Goal: Task Accomplishment & Management: Use online tool/utility

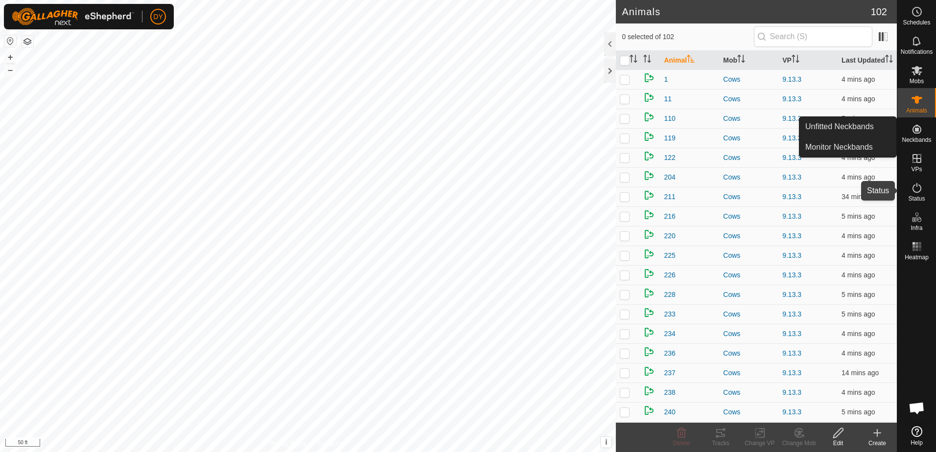
click at [911, 191] on icon at bounding box center [917, 188] width 12 height 12
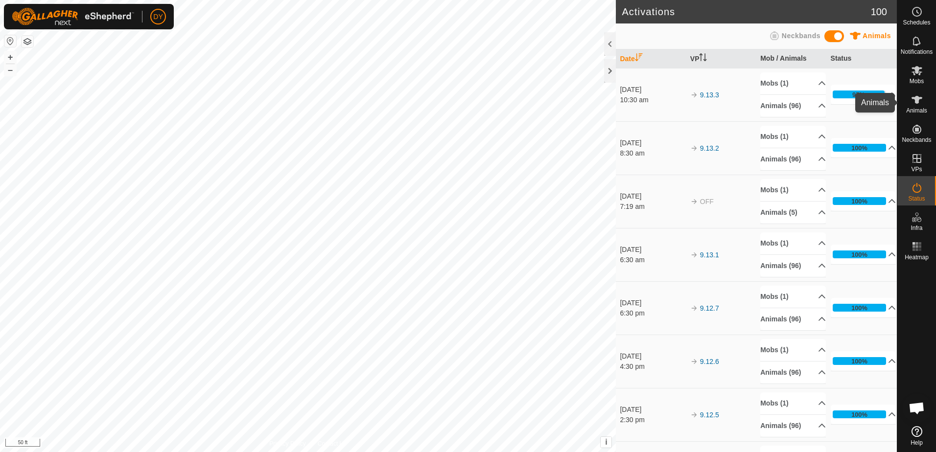
click at [922, 108] on span "Animals" at bounding box center [916, 111] width 21 height 6
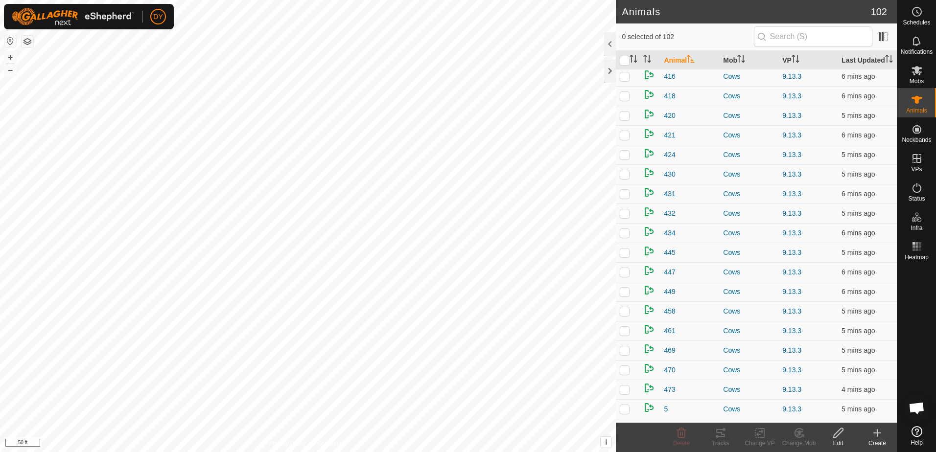
scroll to position [876, 0]
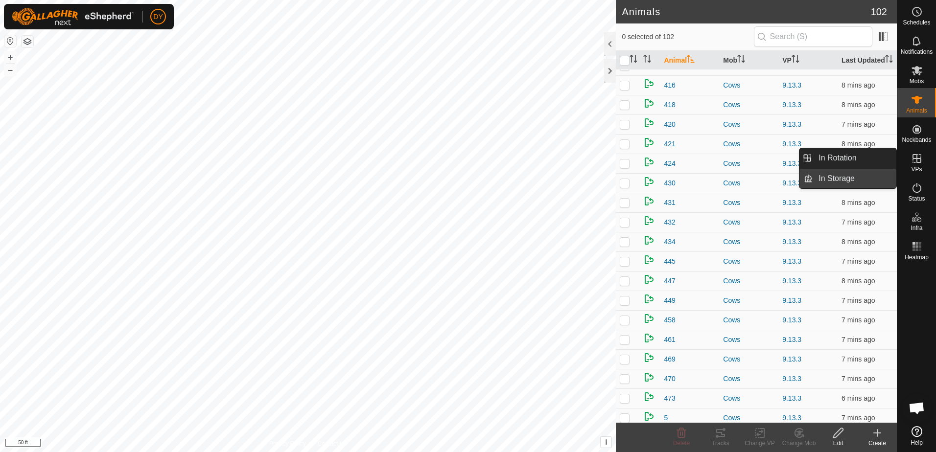
drag, startPoint x: 891, startPoint y: 158, endPoint x: 851, endPoint y: 187, distance: 49.6
click at [847, 159] on link "In Rotation" at bounding box center [855, 158] width 84 height 20
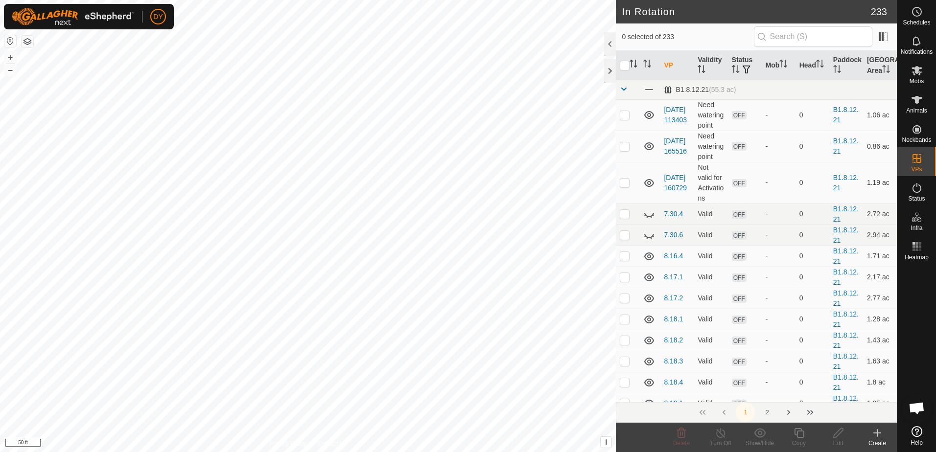
click at [882, 439] on icon at bounding box center [878, 434] width 12 height 12
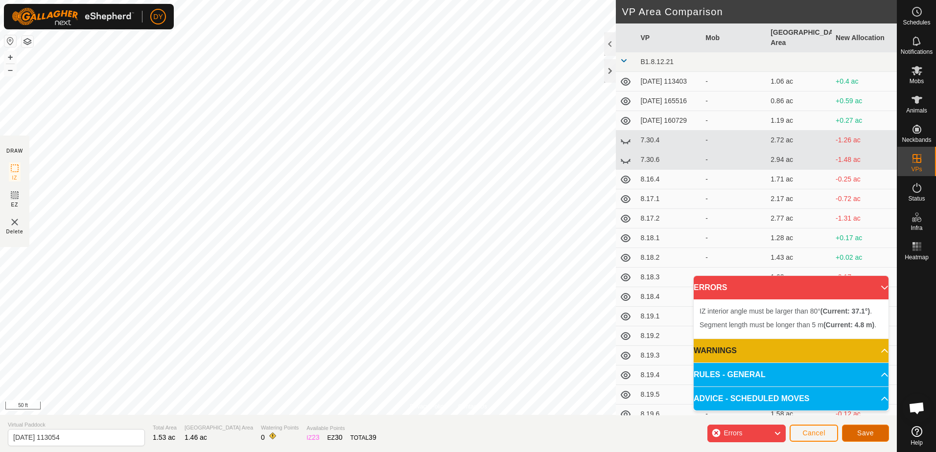
click at [859, 430] on span "Save" at bounding box center [865, 433] width 17 height 8
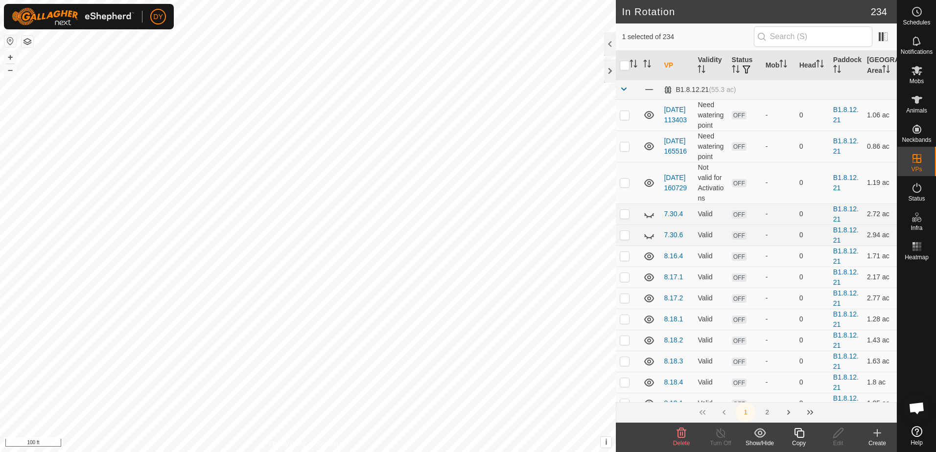
click at [801, 434] on icon at bounding box center [799, 434] width 12 height 12
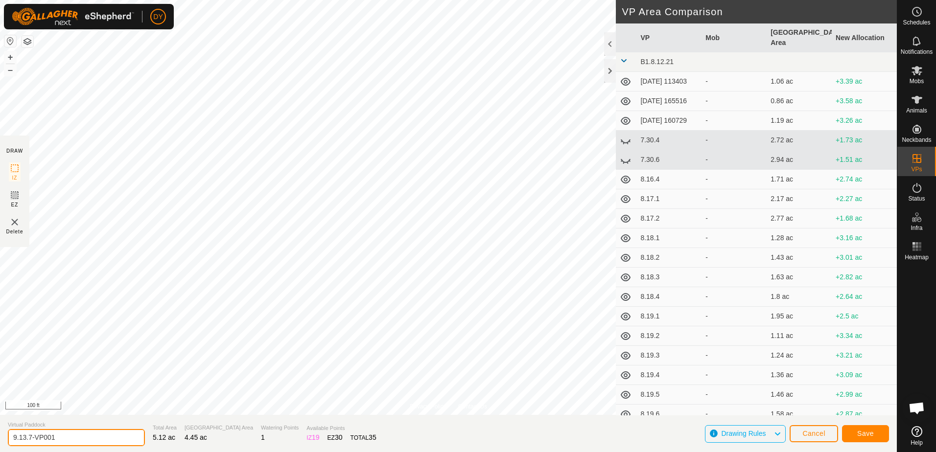
drag, startPoint x: 70, startPoint y: 435, endPoint x: 24, endPoint y: 440, distance: 46.3
click at [24, 440] on input "9.13.7-VP001" at bounding box center [76, 437] width 137 height 17
type input "9.14.1"
click at [858, 430] on span "Save" at bounding box center [865, 434] width 17 height 8
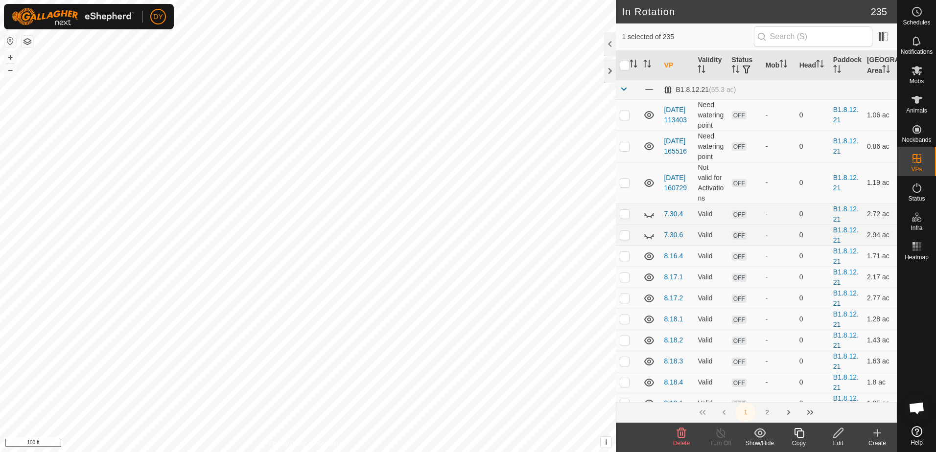
click at [798, 434] on icon at bounding box center [799, 434] width 12 height 12
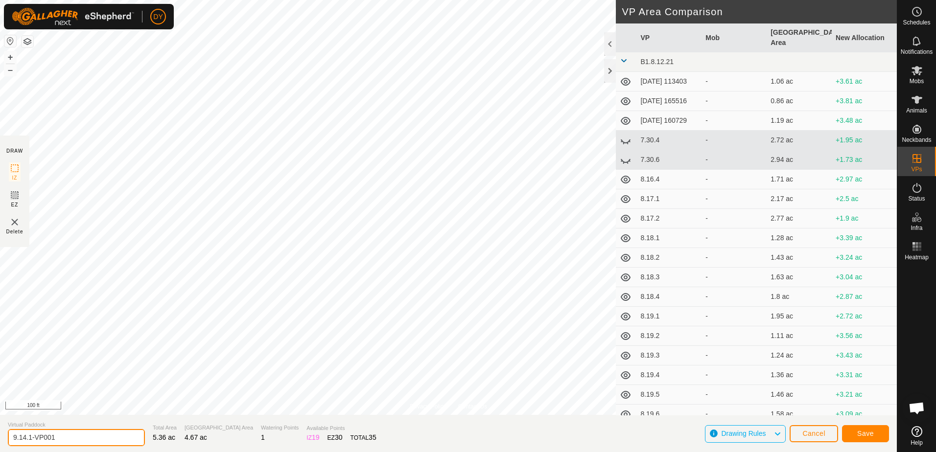
drag, startPoint x: 70, startPoint y: 436, endPoint x: 29, endPoint y: 440, distance: 41.4
click at [28, 440] on input "9.14.1-VP001" at bounding box center [76, 437] width 137 height 17
type input "9.14.2"
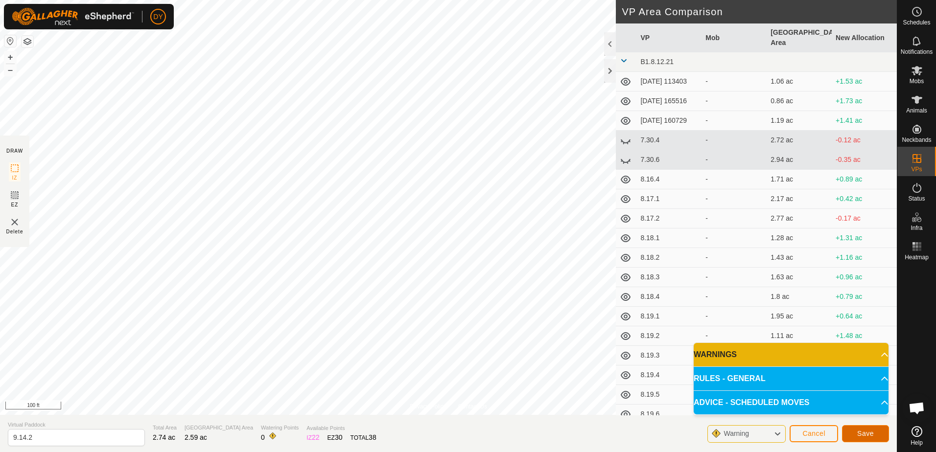
click at [860, 436] on span "Save" at bounding box center [865, 434] width 17 height 8
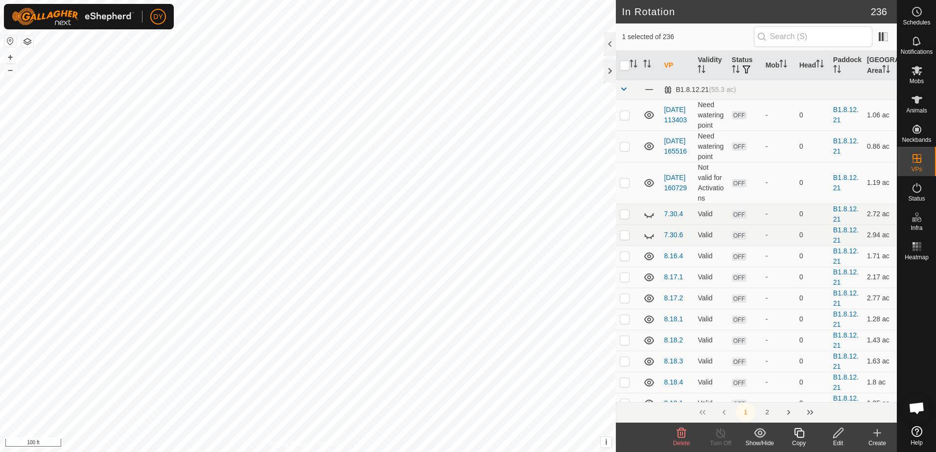
click at [800, 434] on icon at bounding box center [799, 434] width 12 height 12
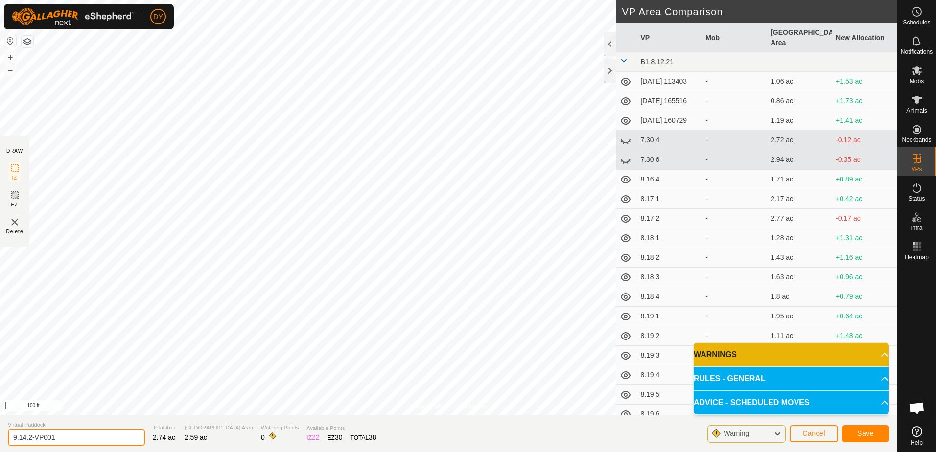
drag, startPoint x: 56, startPoint y: 438, endPoint x: 28, endPoint y: 439, distance: 27.9
click at [28, 439] on input "9.14.2-VP001" at bounding box center [76, 437] width 137 height 17
type input "9.14.3"
click at [857, 437] on button "Save" at bounding box center [865, 434] width 47 height 17
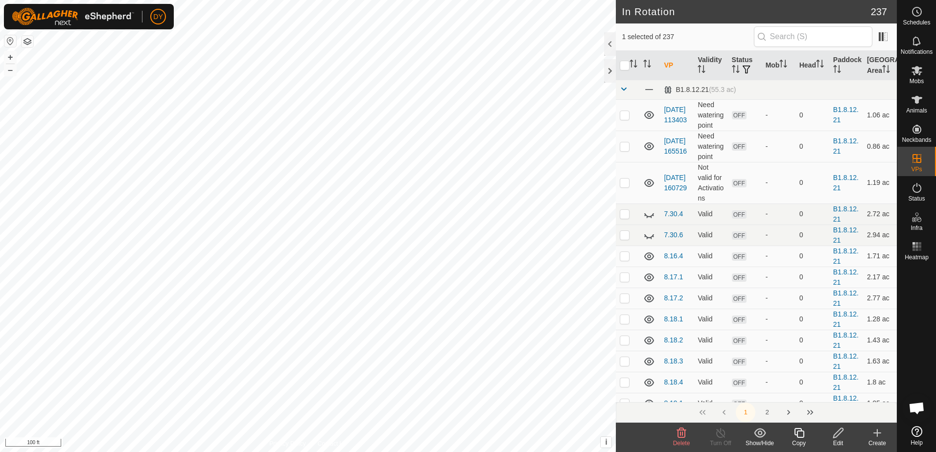
click at [799, 435] on icon at bounding box center [799, 434] width 12 height 12
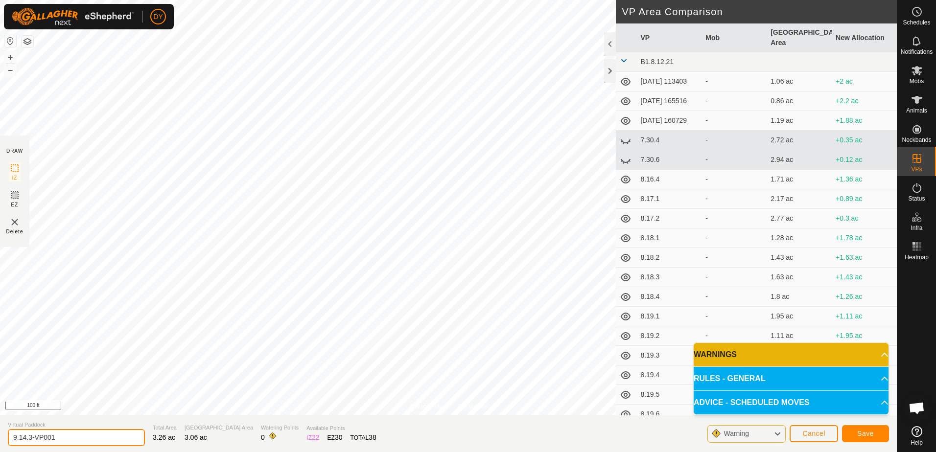
drag, startPoint x: 83, startPoint y: 439, endPoint x: 28, endPoint y: 431, distance: 55.3
click at [28, 431] on input "9.14.3-VP001" at bounding box center [76, 437] width 137 height 17
type input "9.14.4"
click at [876, 438] on button "Save" at bounding box center [865, 434] width 47 height 17
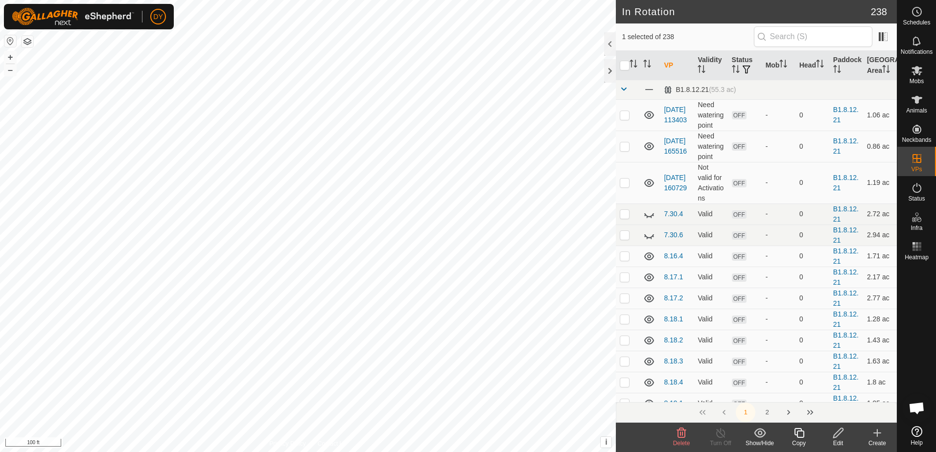
click at [799, 433] on icon at bounding box center [799, 434] width 12 height 12
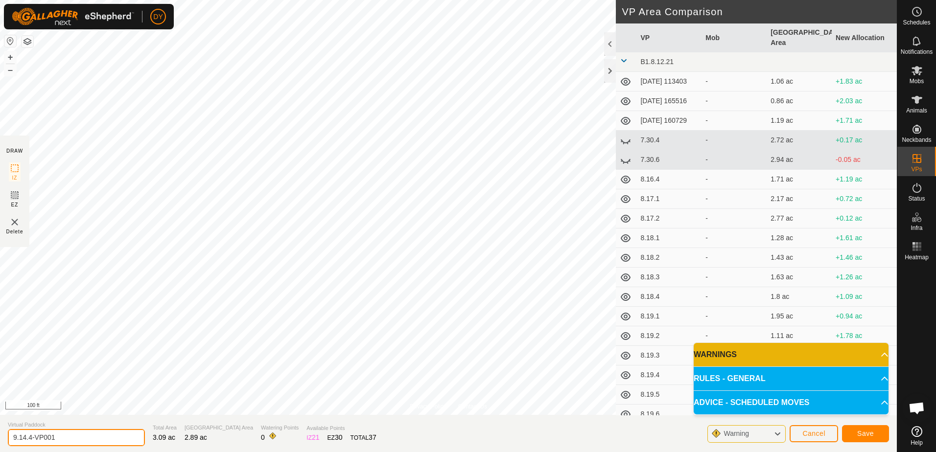
drag, startPoint x: 58, startPoint y: 436, endPoint x: 31, endPoint y: 438, distance: 27.5
click at [31, 438] on input "9.14.4-VP001" at bounding box center [76, 437] width 137 height 17
type input "9.14.5"
click at [861, 434] on span "Save" at bounding box center [865, 434] width 17 height 8
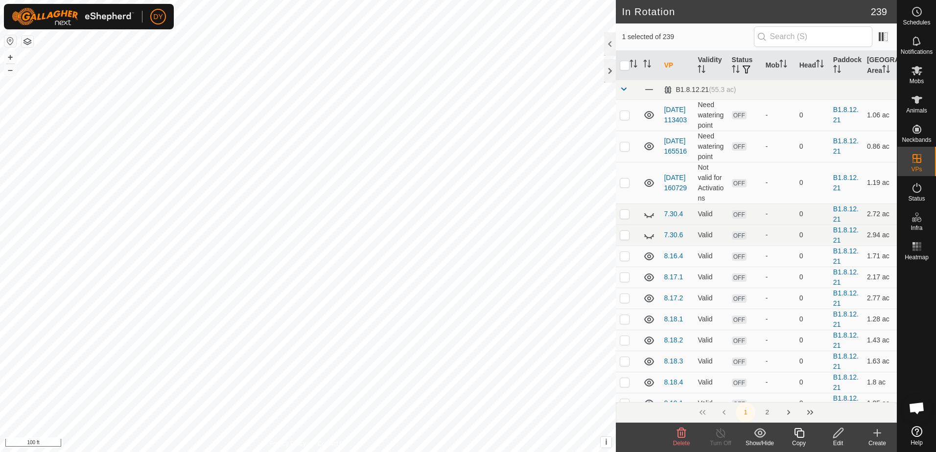
click at [801, 434] on icon at bounding box center [799, 434] width 12 height 12
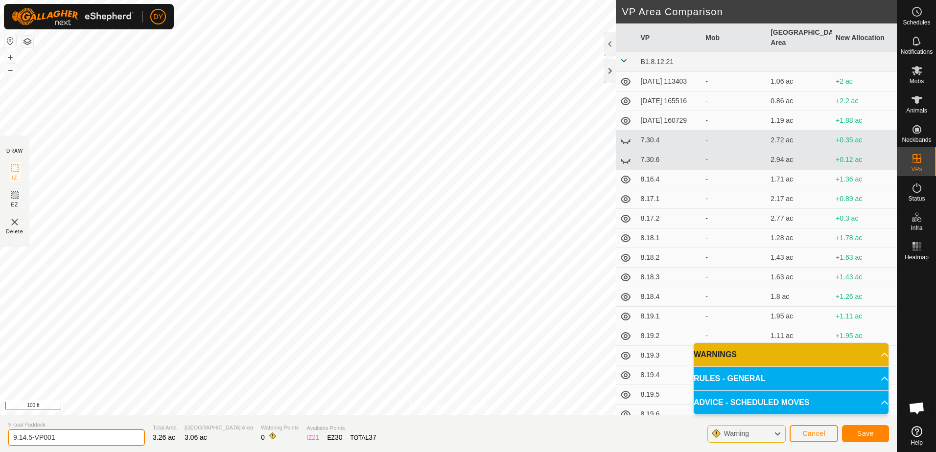
drag, startPoint x: 56, startPoint y: 438, endPoint x: 29, endPoint y: 439, distance: 27.0
click at [29, 439] on input "9.14.5-VP001" at bounding box center [76, 437] width 137 height 17
type input "9.14.6"
click at [862, 434] on span "Save" at bounding box center [865, 434] width 17 height 8
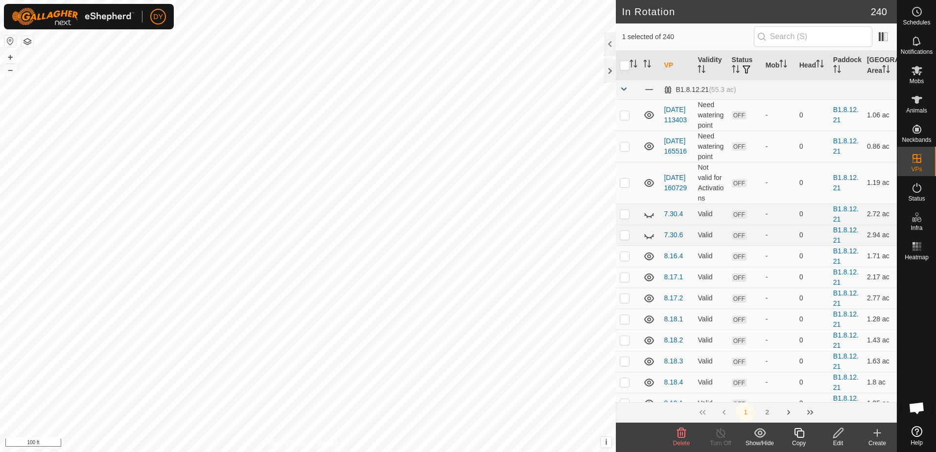
click at [803, 435] on icon at bounding box center [799, 434] width 12 height 12
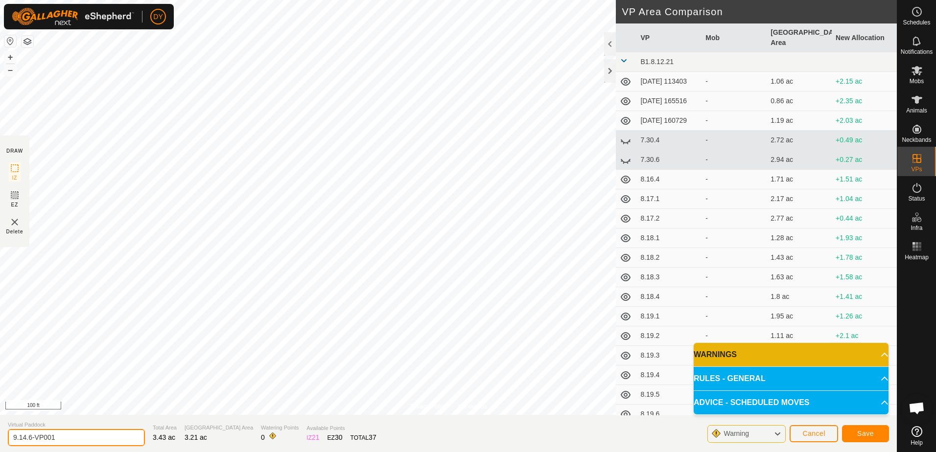
drag, startPoint x: 79, startPoint y: 438, endPoint x: 29, endPoint y: 441, distance: 50.1
click at [29, 441] on input "9.14.6-VP001" at bounding box center [76, 437] width 137 height 17
type input "9.14.7"
click at [867, 432] on span "Save" at bounding box center [865, 434] width 17 height 8
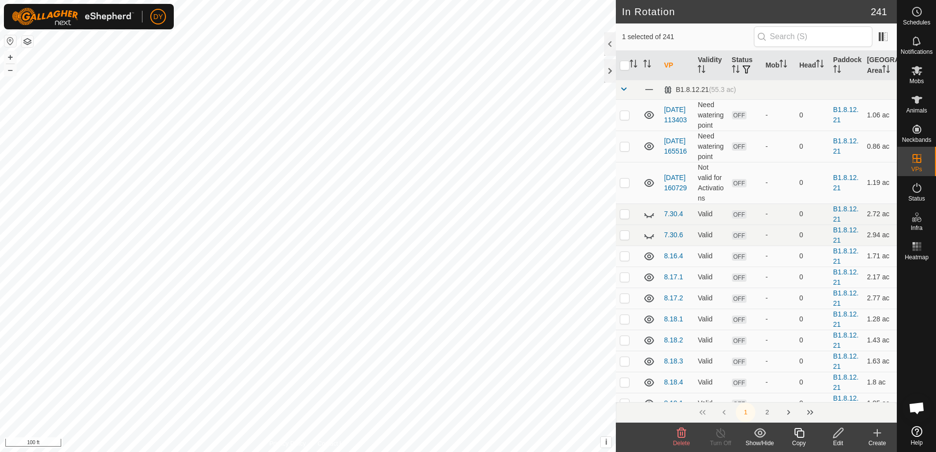
click at [681, 436] on icon at bounding box center [681, 433] width 9 height 10
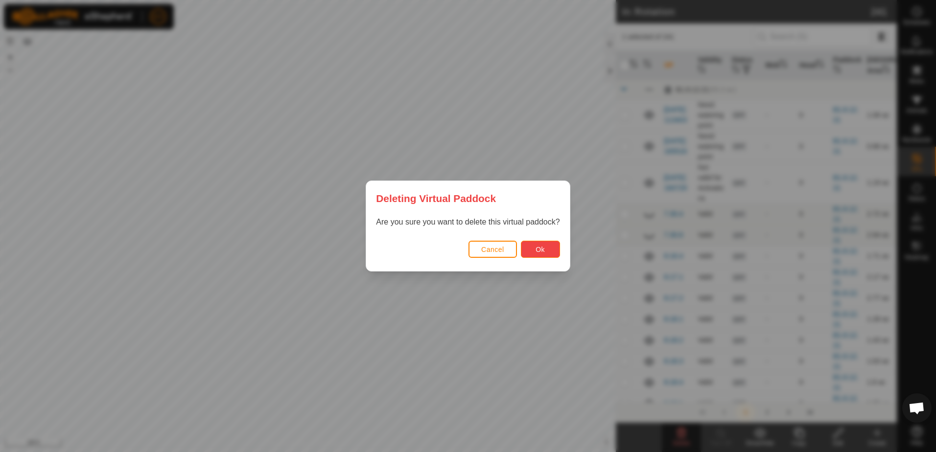
click at [545, 247] on button "Ok" at bounding box center [540, 249] width 39 height 17
